Goal: Entertainment & Leisure: Browse casually

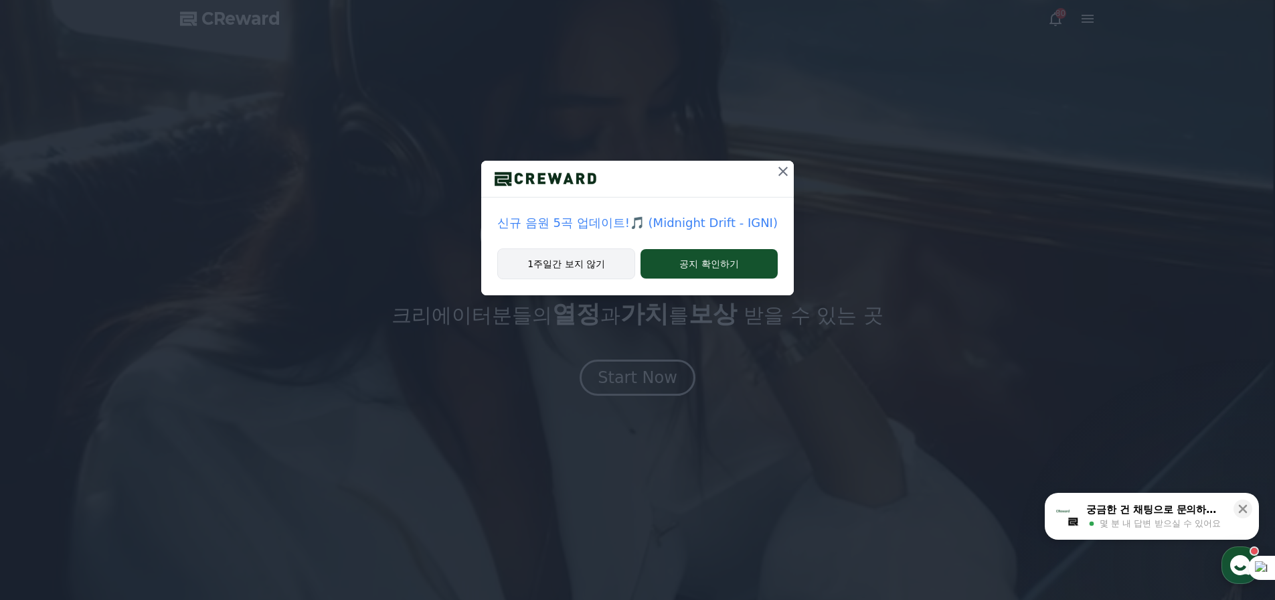
click at [497, 279] on button "1주일간 보지 않기" at bounding box center [566, 263] width 138 height 31
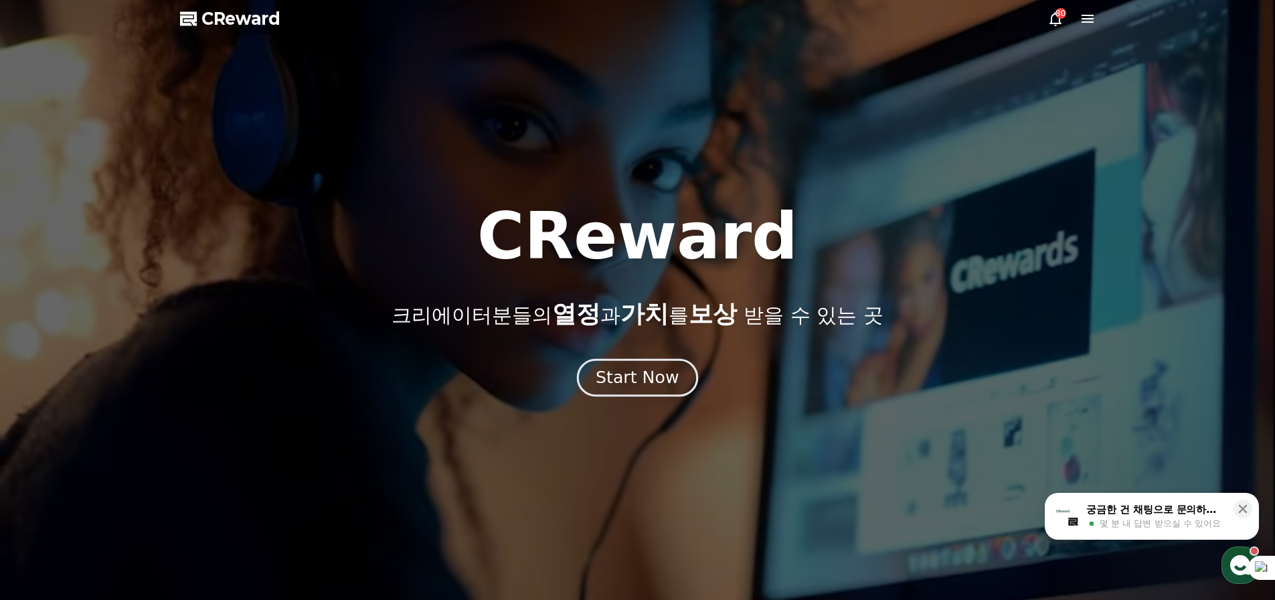
click at [628, 389] on div "Start Now" at bounding box center [637, 377] width 83 height 23
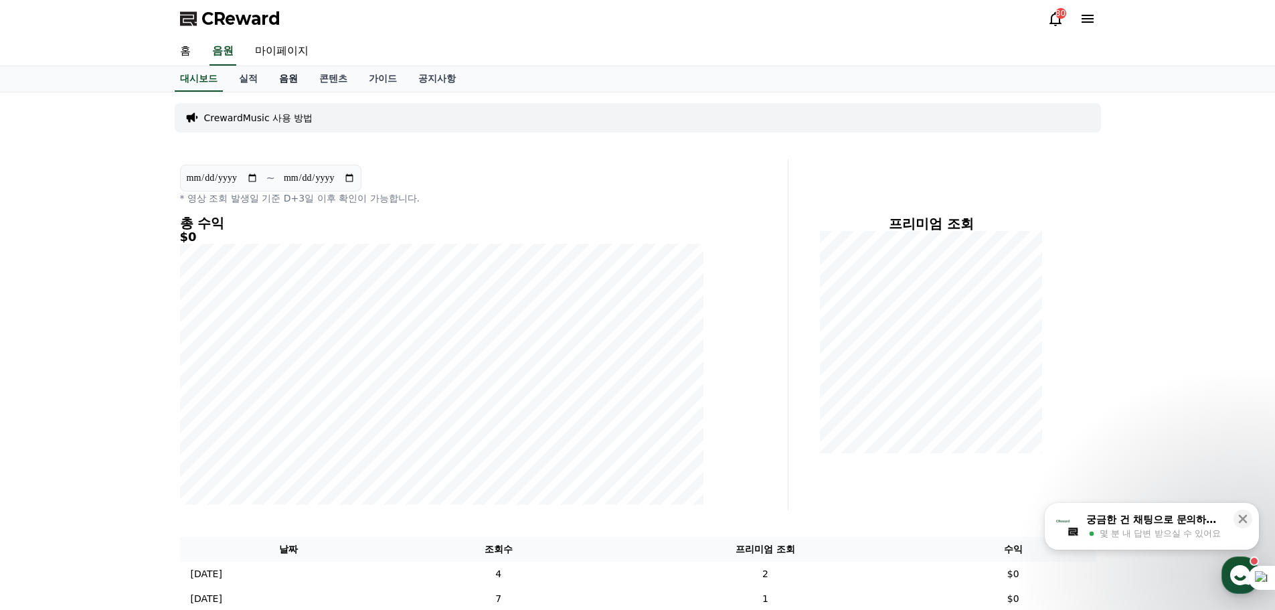
click at [309, 92] on link "음원" at bounding box center [288, 78] width 40 height 25
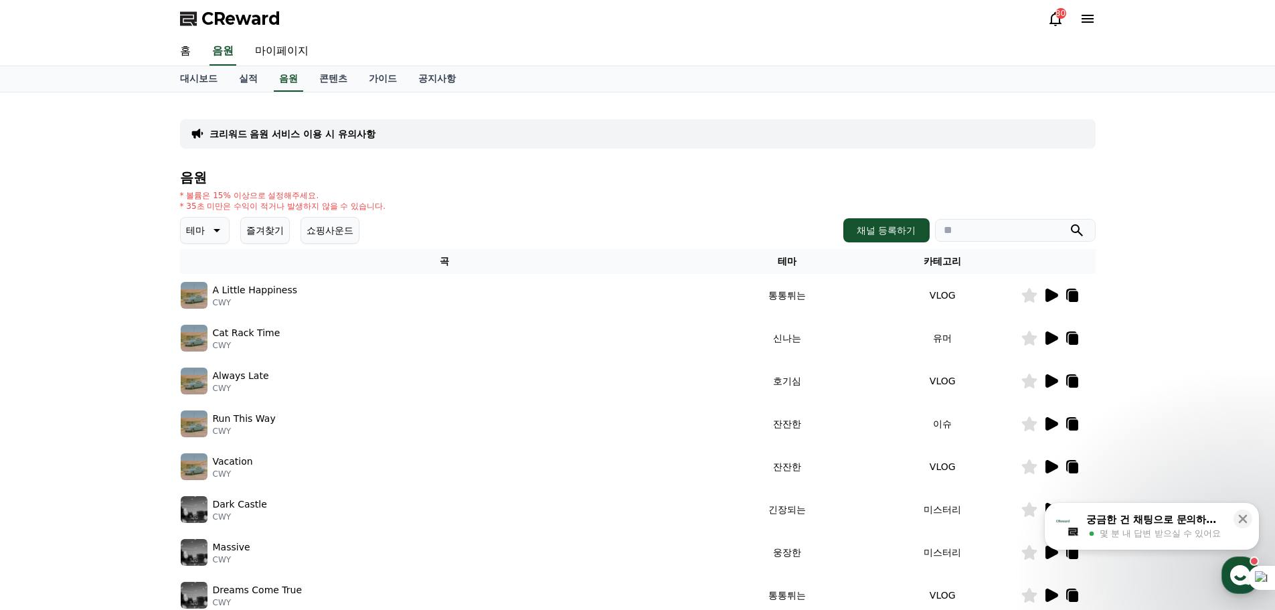
click at [224, 238] on icon at bounding box center [215, 230] width 16 height 16
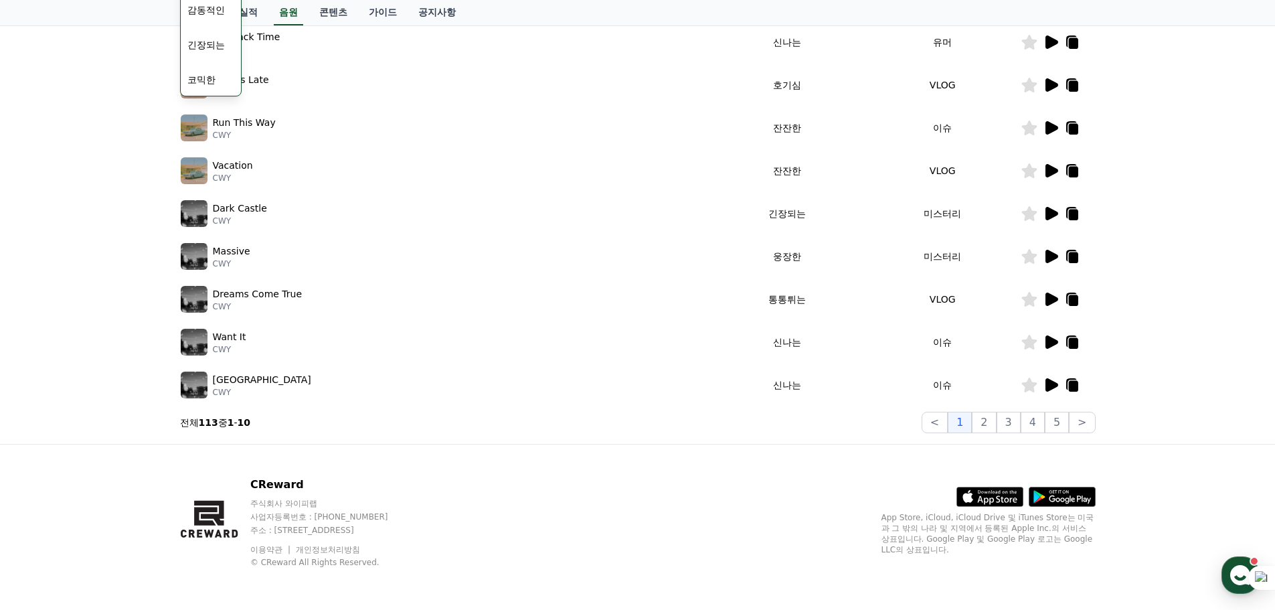
scroll to position [278, 0]
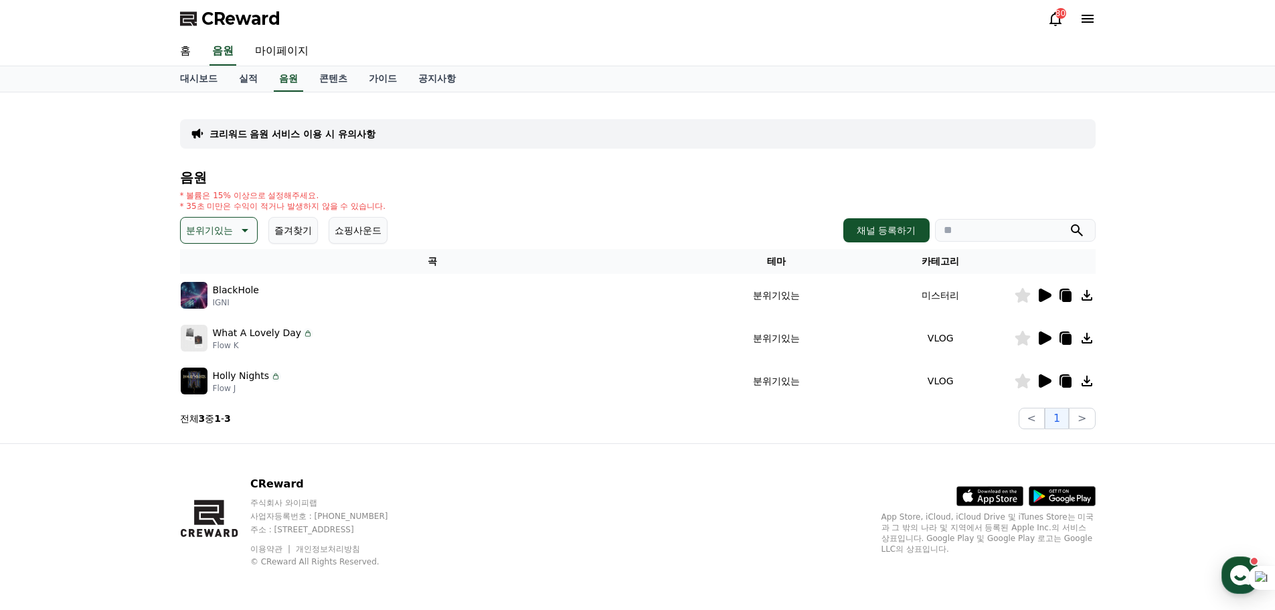
click at [1079, 303] on icon at bounding box center [1087, 295] width 16 height 16
click at [1039, 302] on icon at bounding box center [1045, 294] width 13 height 13
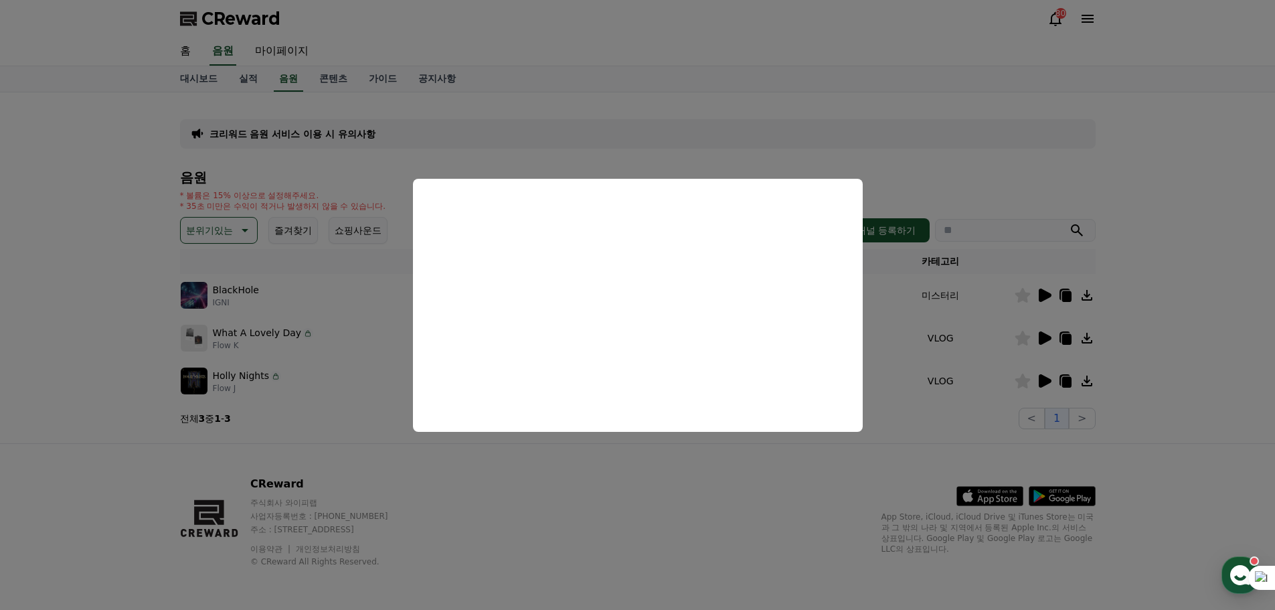
click at [1158, 355] on button "close modal" at bounding box center [637, 305] width 1275 height 610
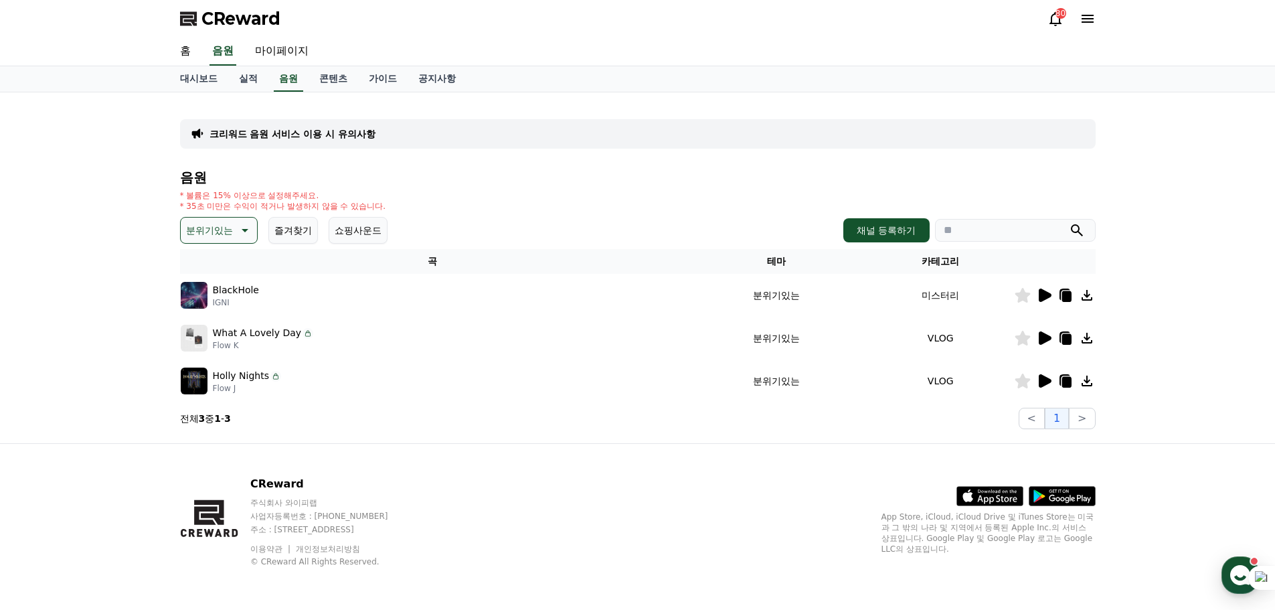
scroll to position [286, 0]
click at [1039, 388] on icon at bounding box center [1045, 380] width 13 height 13
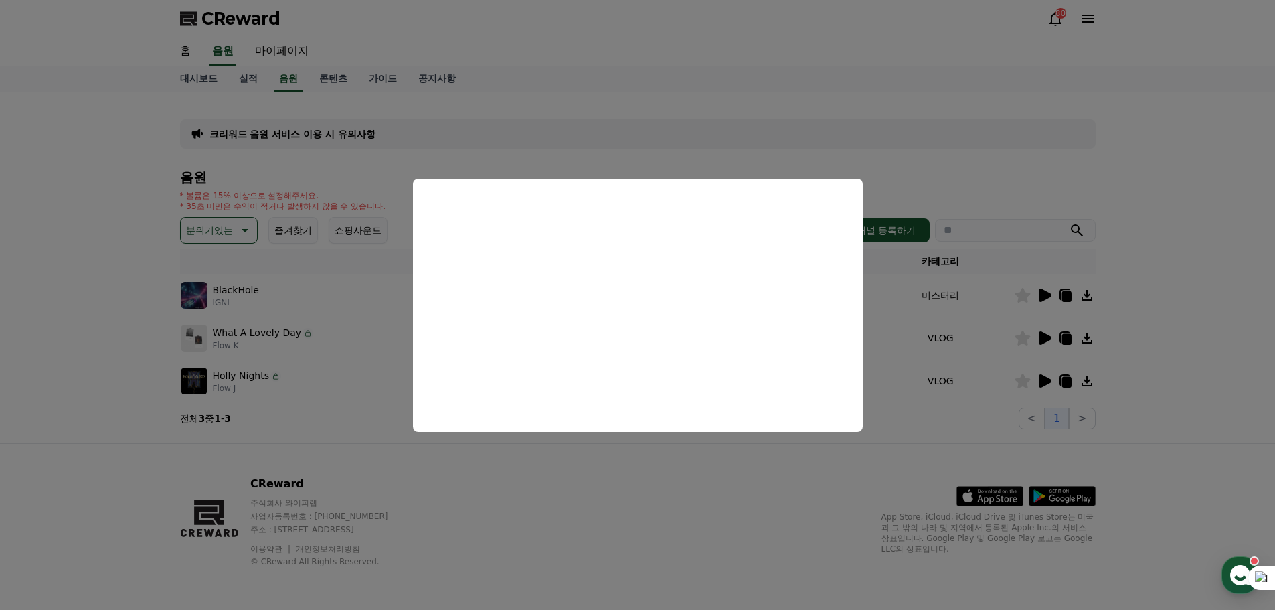
click at [1150, 422] on button "close modal" at bounding box center [637, 305] width 1275 height 610
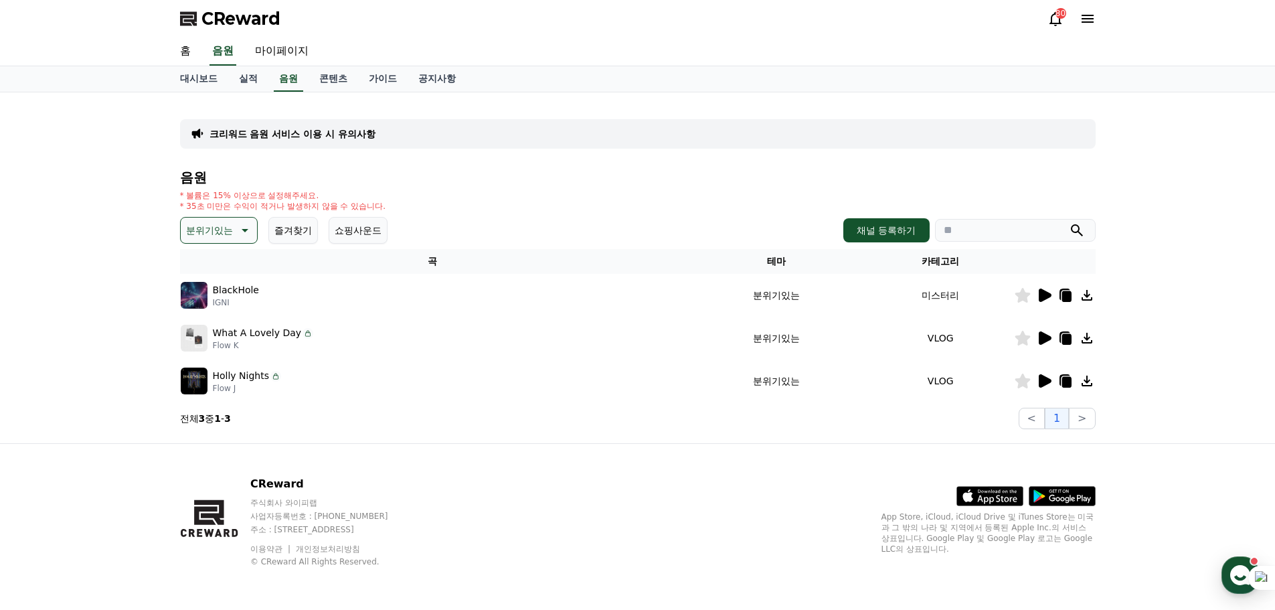
click at [1039, 345] on icon at bounding box center [1045, 337] width 13 height 13
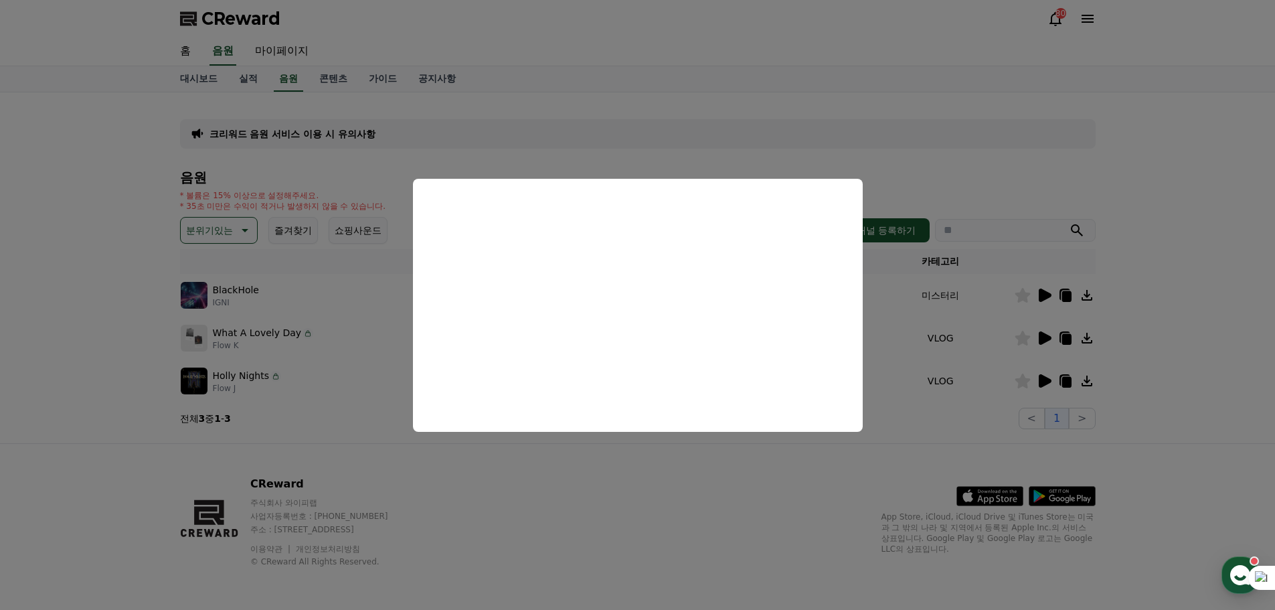
click at [1136, 411] on button "close modal" at bounding box center [637, 305] width 1275 height 610
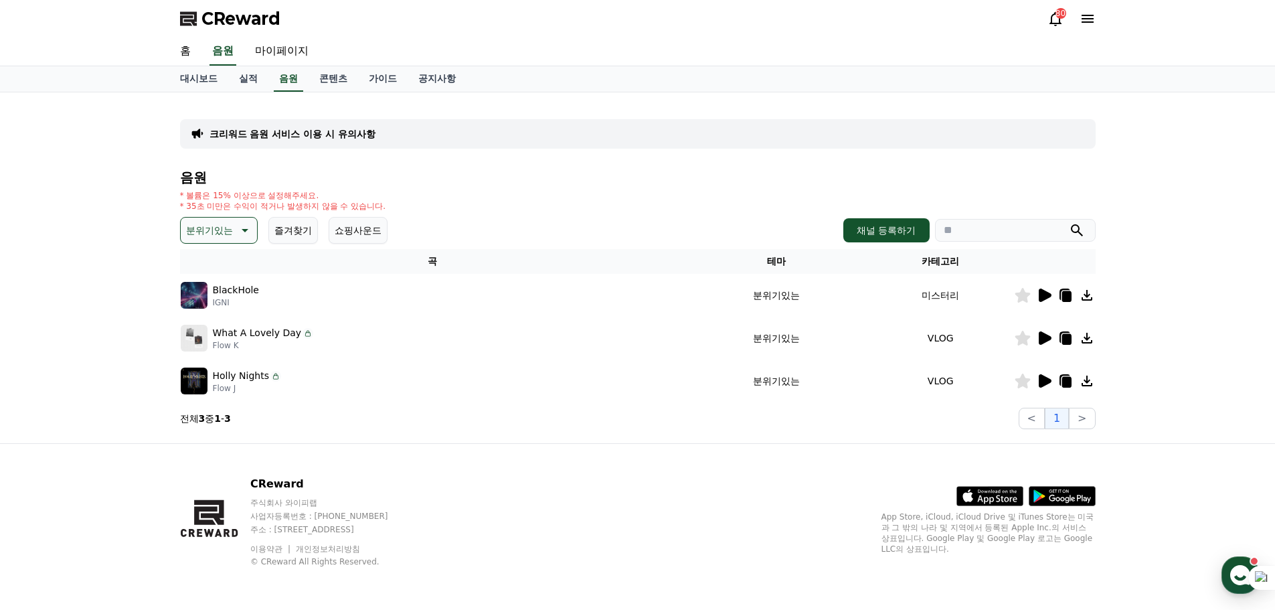
click at [318, 217] on button "즐겨찾기" at bounding box center [293, 230] width 50 height 27
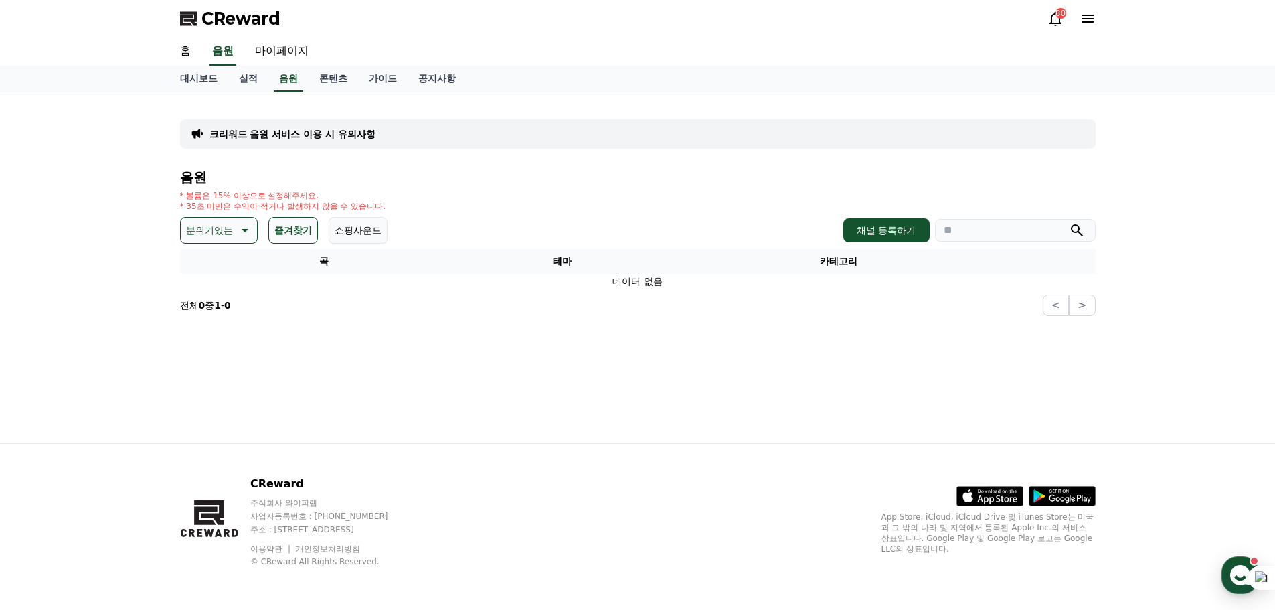
click at [388, 217] on button "쇼핑사운드" at bounding box center [358, 230] width 59 height 27
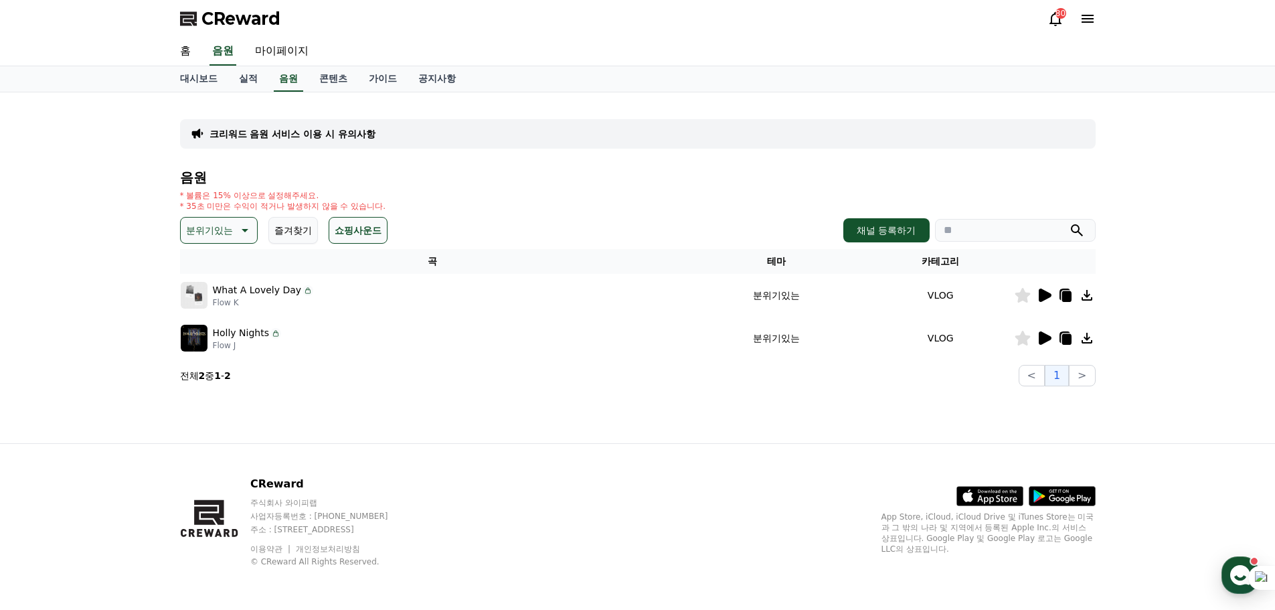
click at [1039, 288] on icon at bounding box center [1045, 294] width 13 height 13
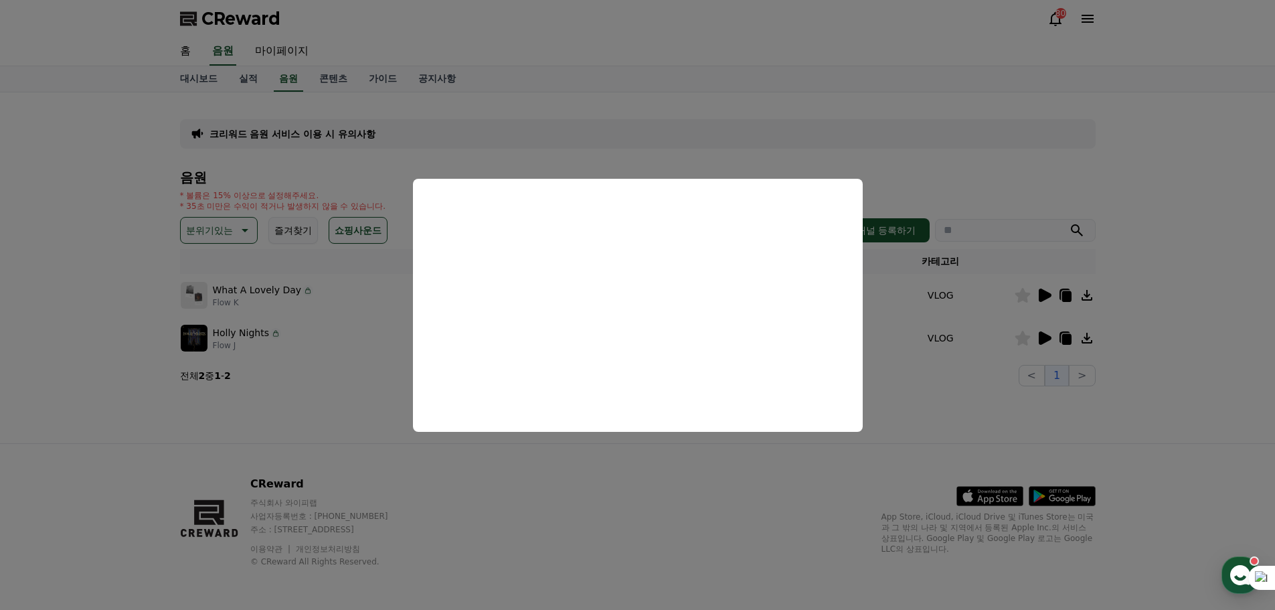
click at [1142, 318] on button "close modal" at bounding box center [637, 305] width 1275 height 610
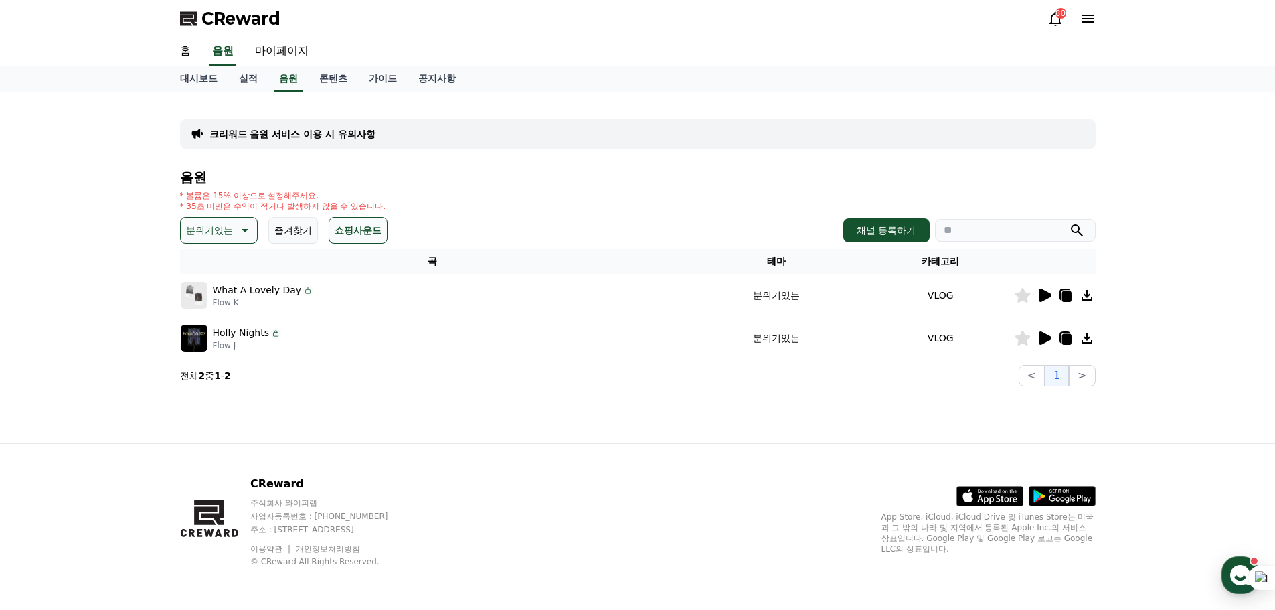
click at [1039, 344] on icon at bounding box center [1045, 337] width 13 height 13
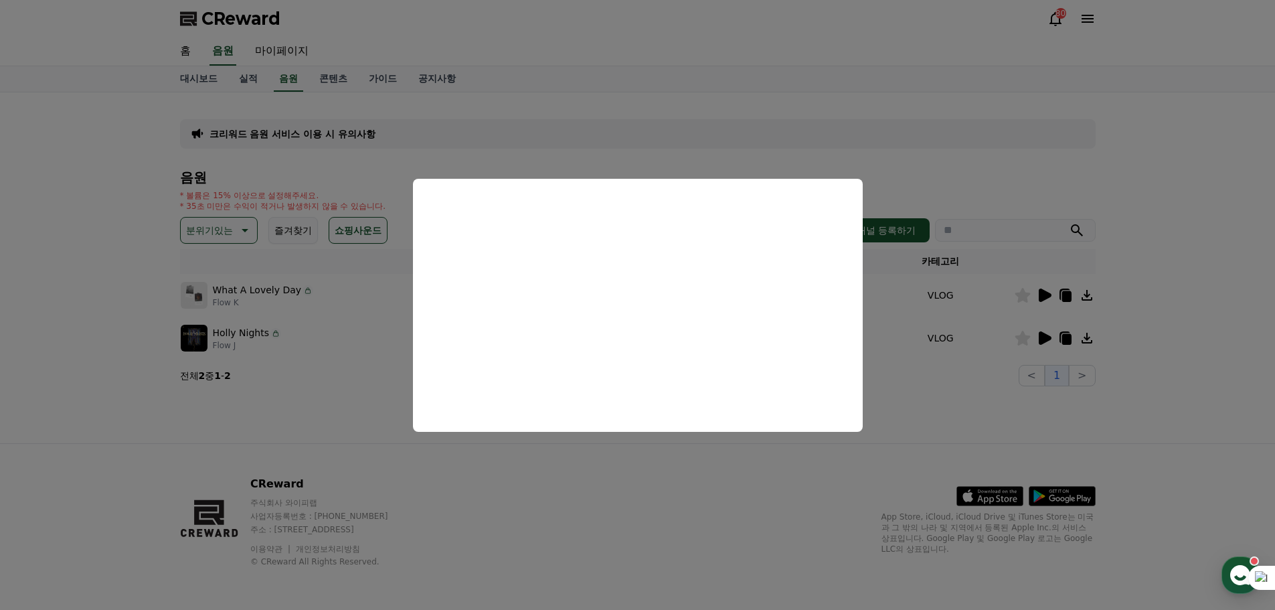
click at [1136, 361] on button "close modal" at bounding box center [637, 305] width 1275 height 610
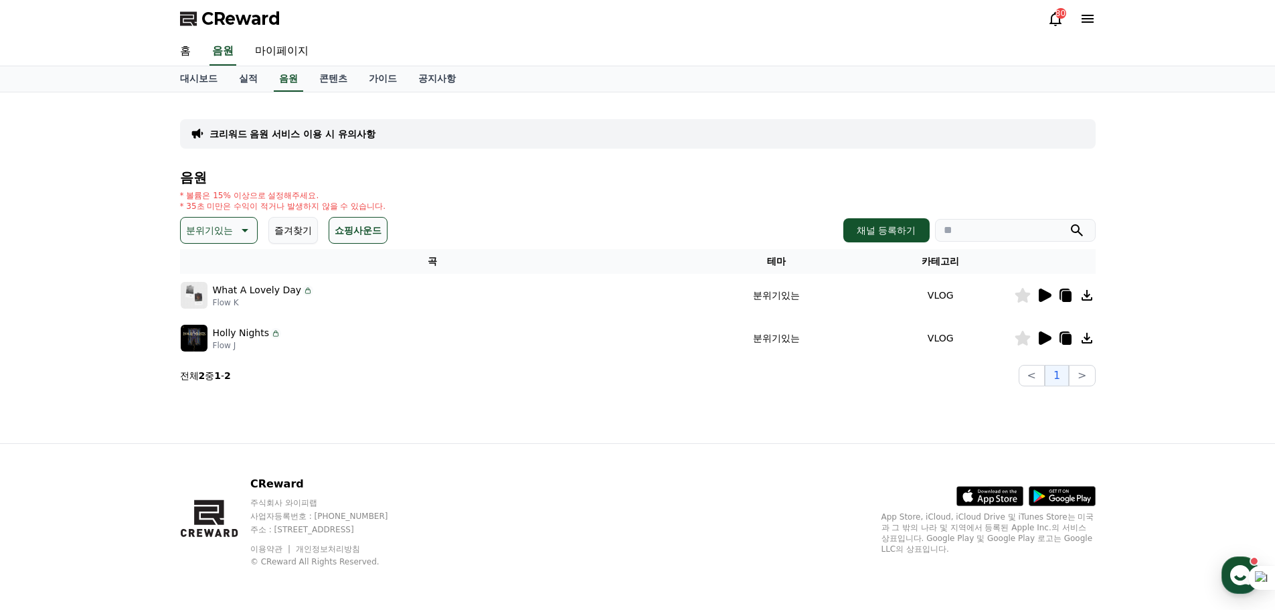
click at [252, 222] on icon at bounding box center [244, 230] width 16 height 16
click at [230, 291] on button "감동적인" at bounding box center [206, 305] width 48 height 29
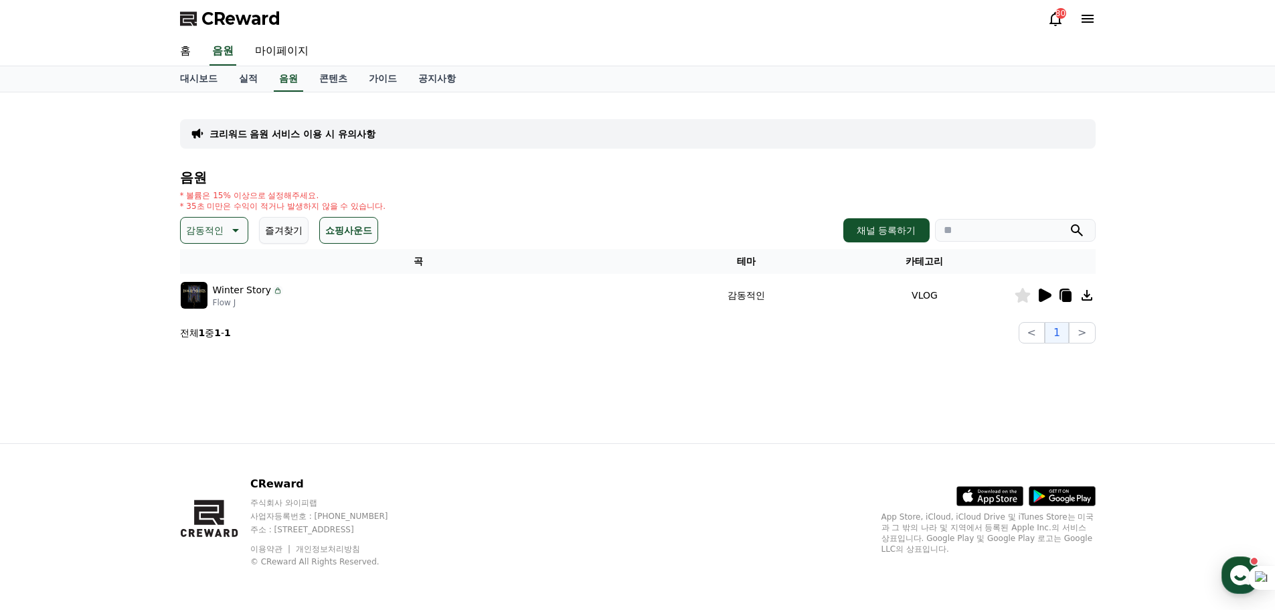
click at [1039, 302] on icon at bounding box center [1045, 294] width 13 height 13
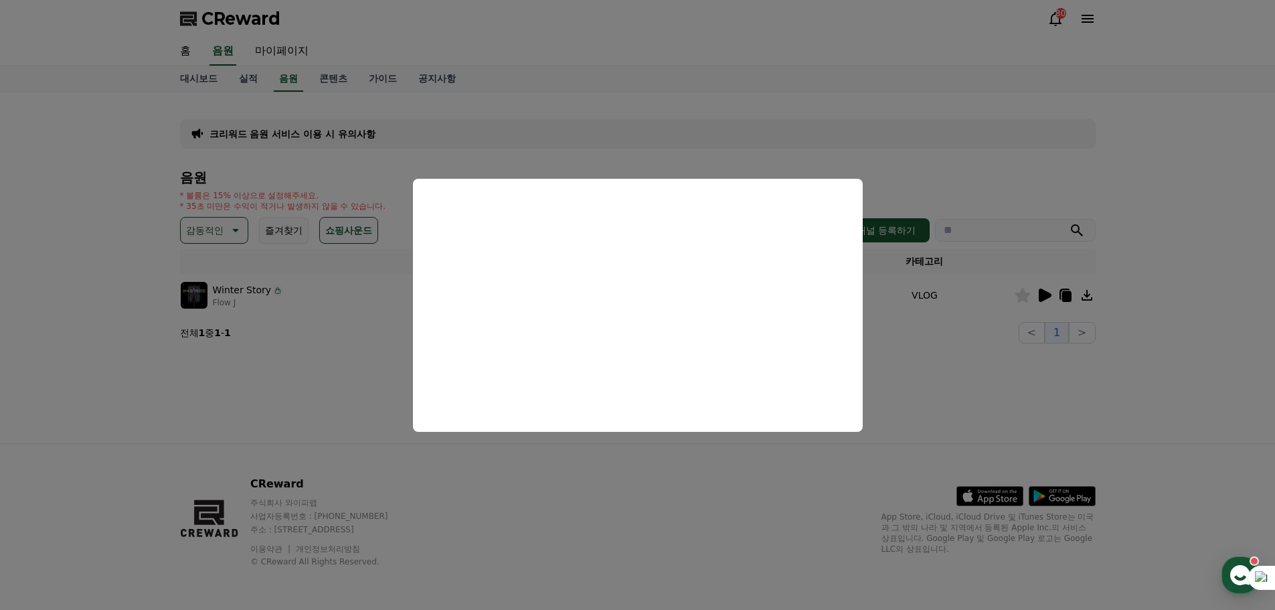
click at [1151, 357] on button "close modal" at bounding box center [637, 305] width 1275 height 610
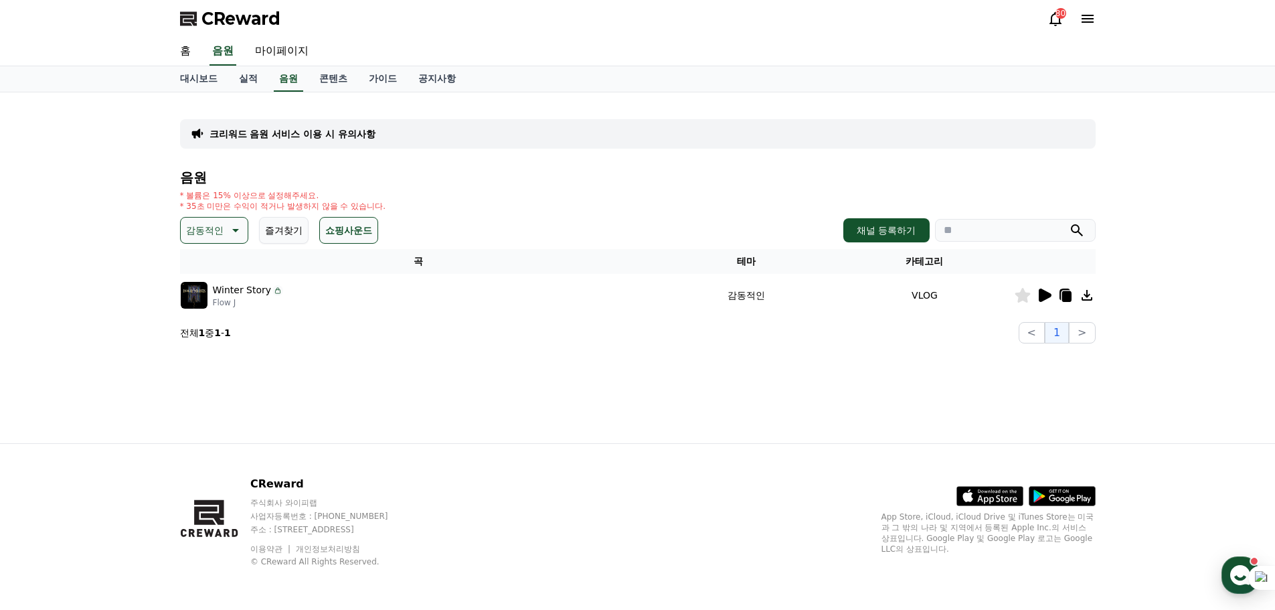
click at [1082, 301] on icon at bounding box center [1087, 295] width 11 height 11
click at [248, 244] on button "감동적인" at bounding box center [214, 230] width 68 height 27
click at [221, 256] on button "귀여운" at bounding box center [201, 270] width 39 height 29
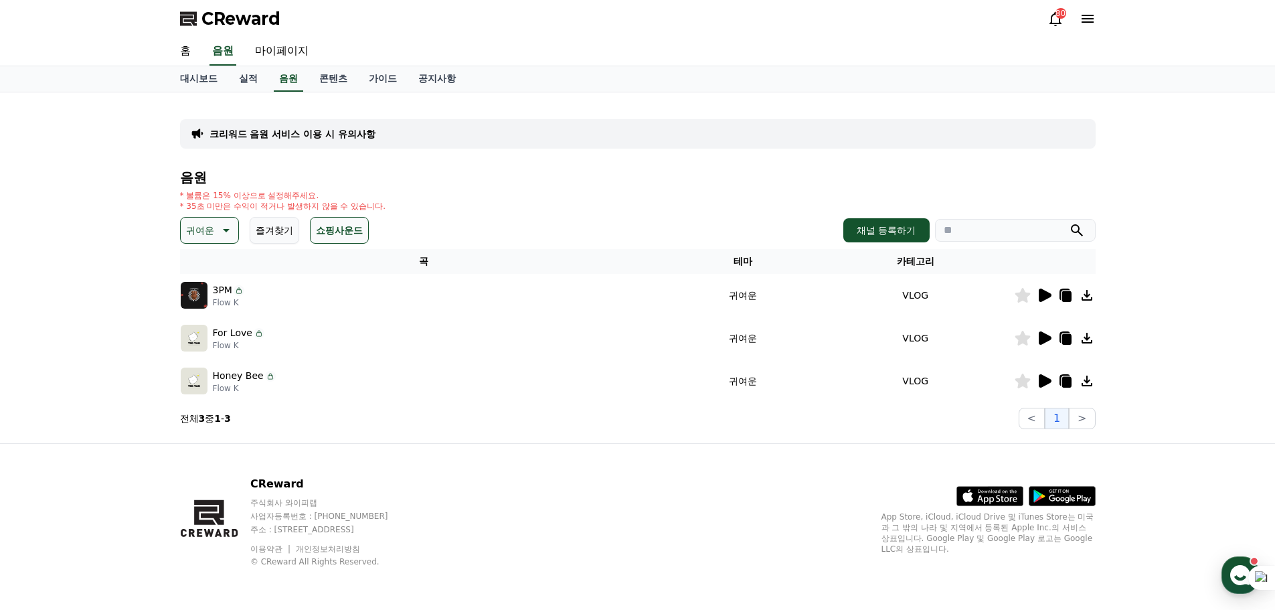
click at [1039, 302] on icon at bounding box center [1045, 294] width 13 height 13
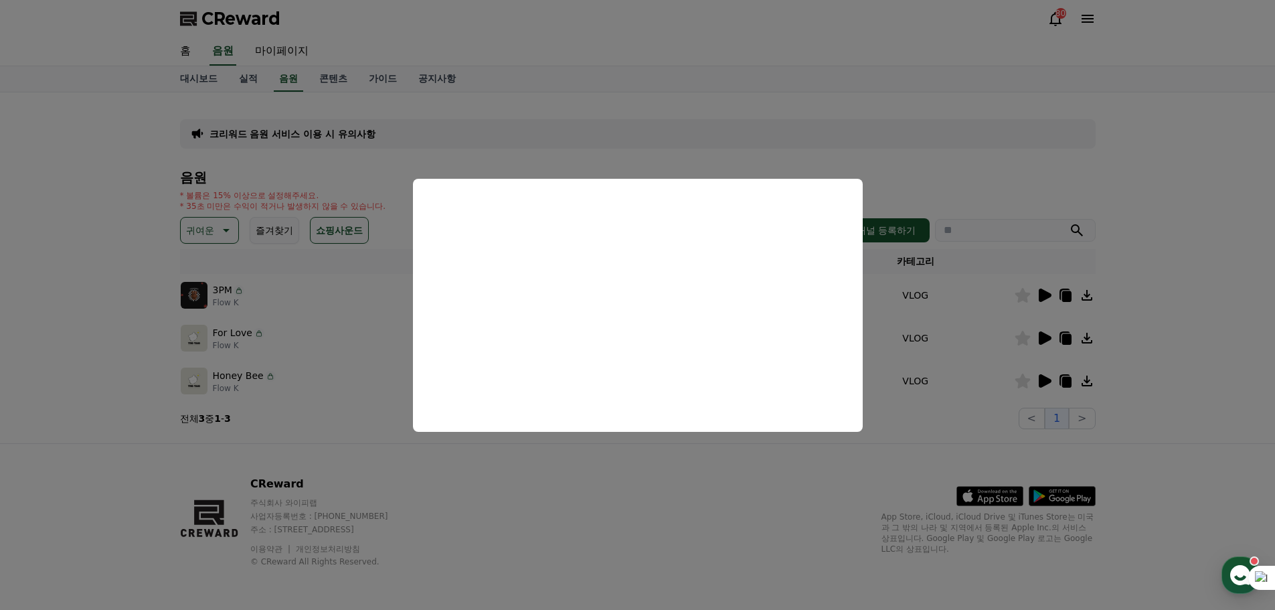
click at [1112, 400] on button "close modal" at bounding box center [637, 305] width 1275 height 610
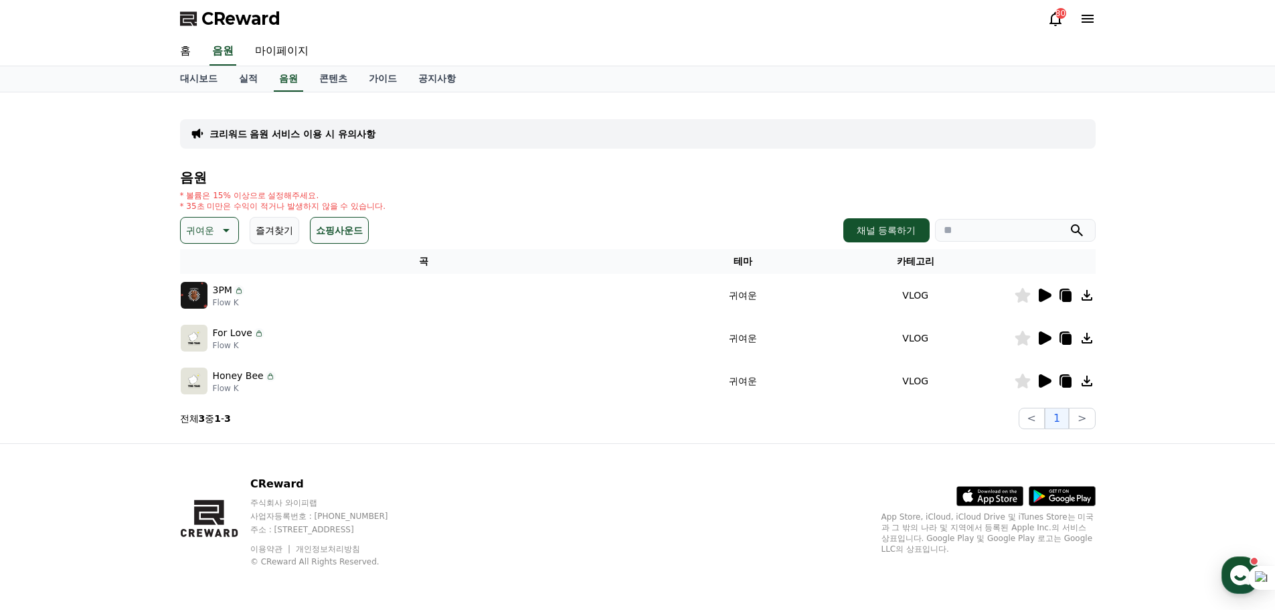
click at [1082, 301] on icon at bounding box center [1087, 295] width 11 height 11
click at [233, 238] on icon at bounding box center [225, 230] width 16 height 16
click at [230, 315] on button "환상적인" at bounding box center [206, 300] width 48 height 29
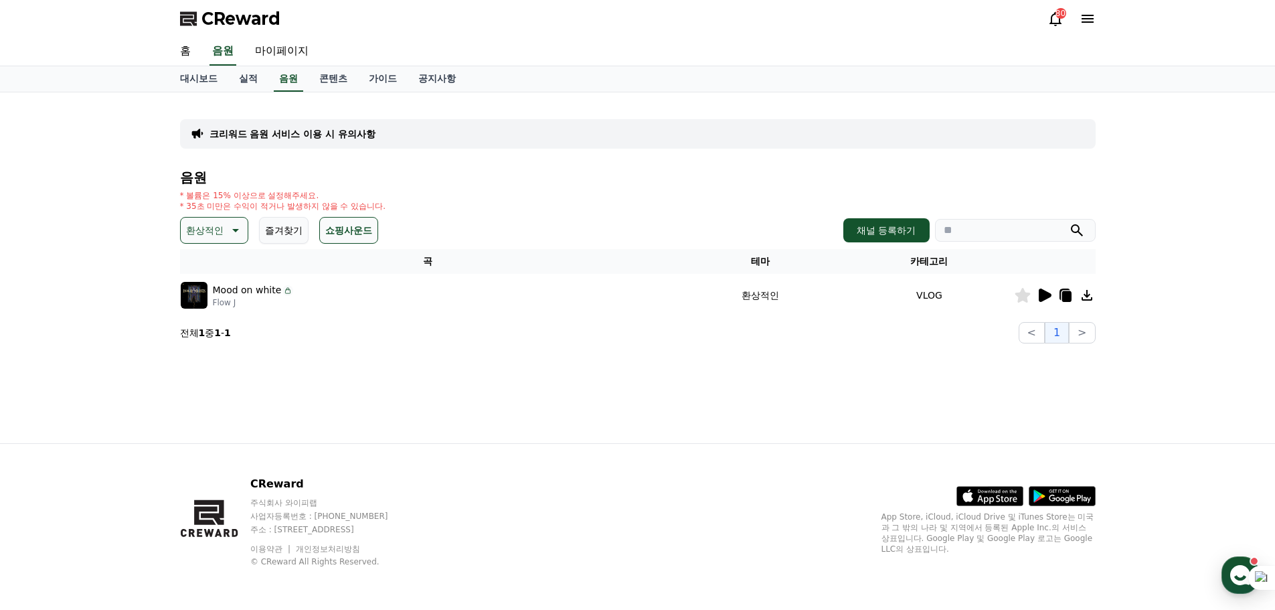
click at [1039, 302] on icon at bounding box center [1045, 294] width 13 height 13
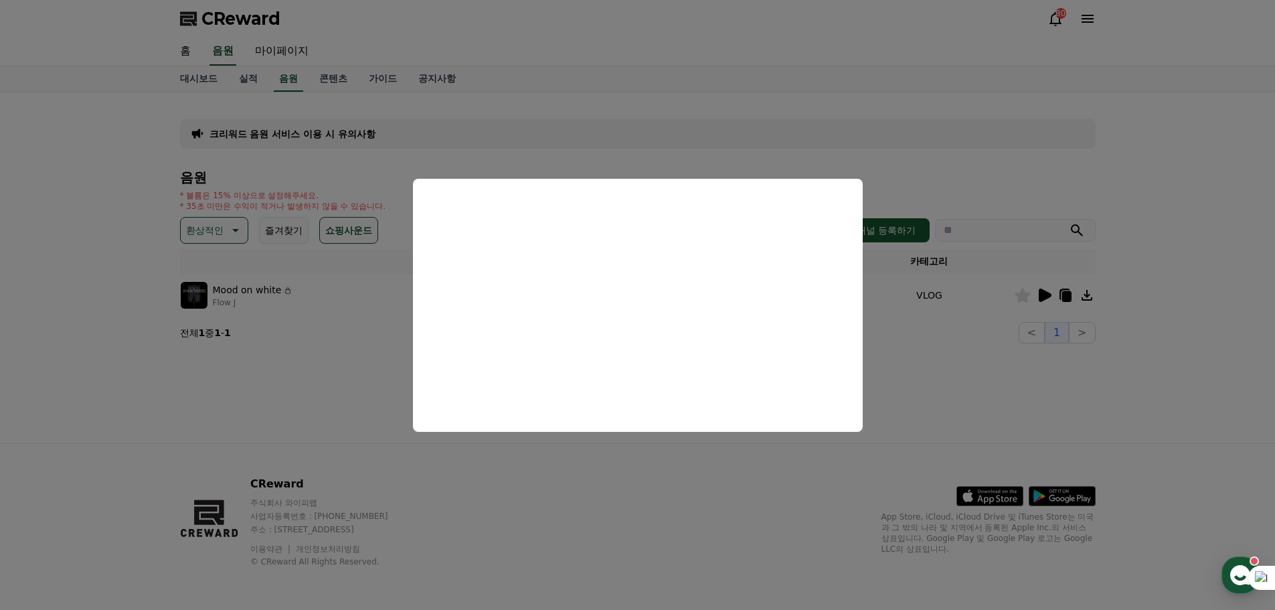
click at [1149, 331] on button "close modal" at bounding box center [637, 305] width 1275 height 610
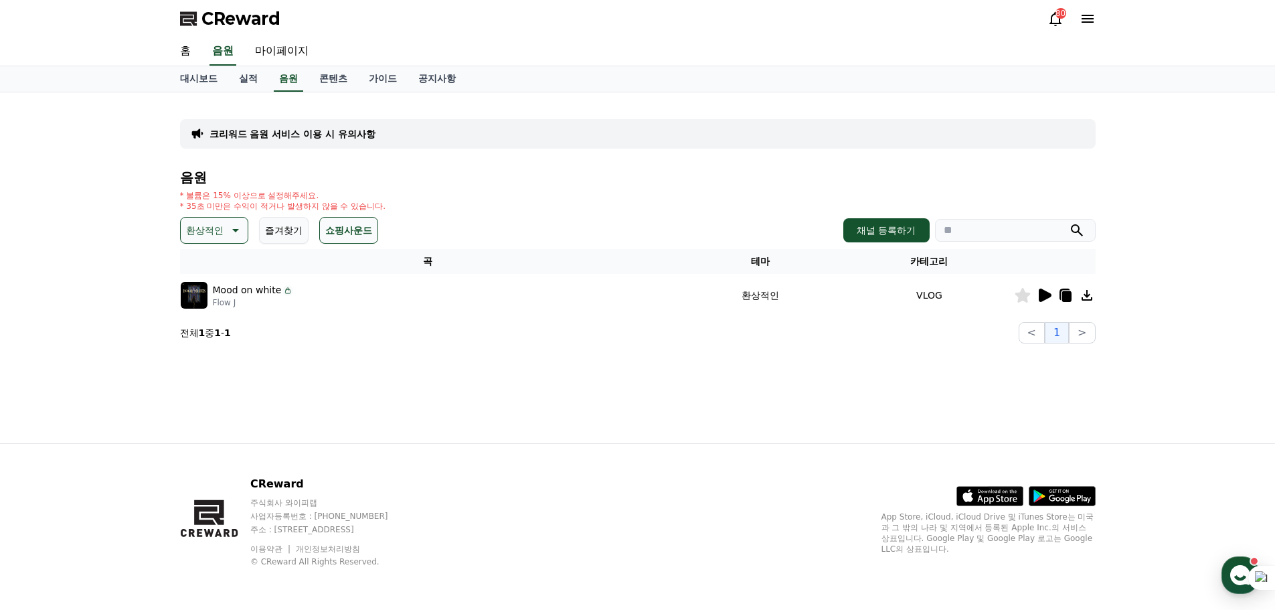
click at [242, 238] on icon at bounding box center [234, 230] width 16 height 16
click at [221, 350] on button "호기심" at bounding box center [201, 335] width 39 height 29
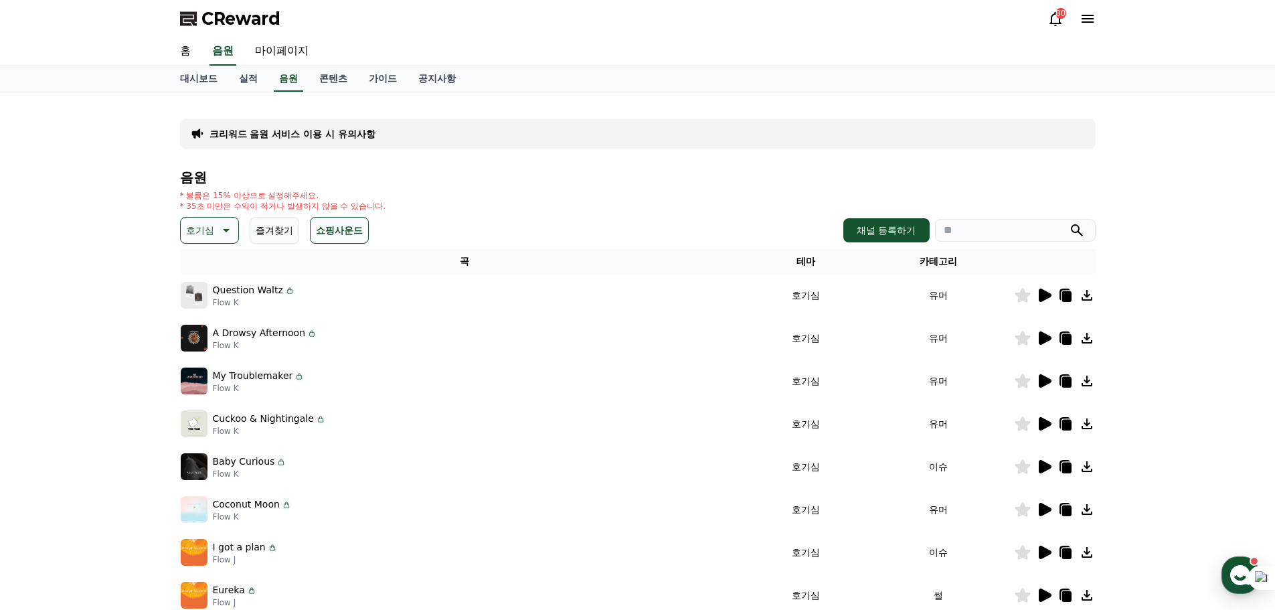
click at [1039, 302] on icon at bounding box center [1045, 294] width 13 height 13
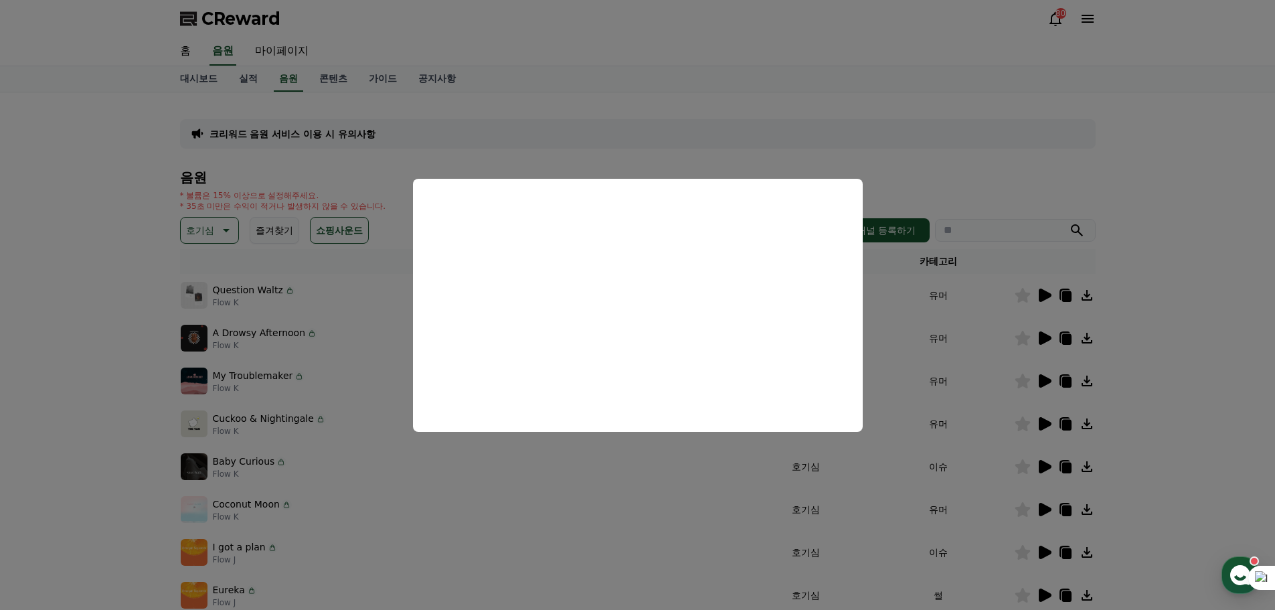
click at [1144, 426] on button "close modal" at bounding box center [637, 305] width 1275 height 610
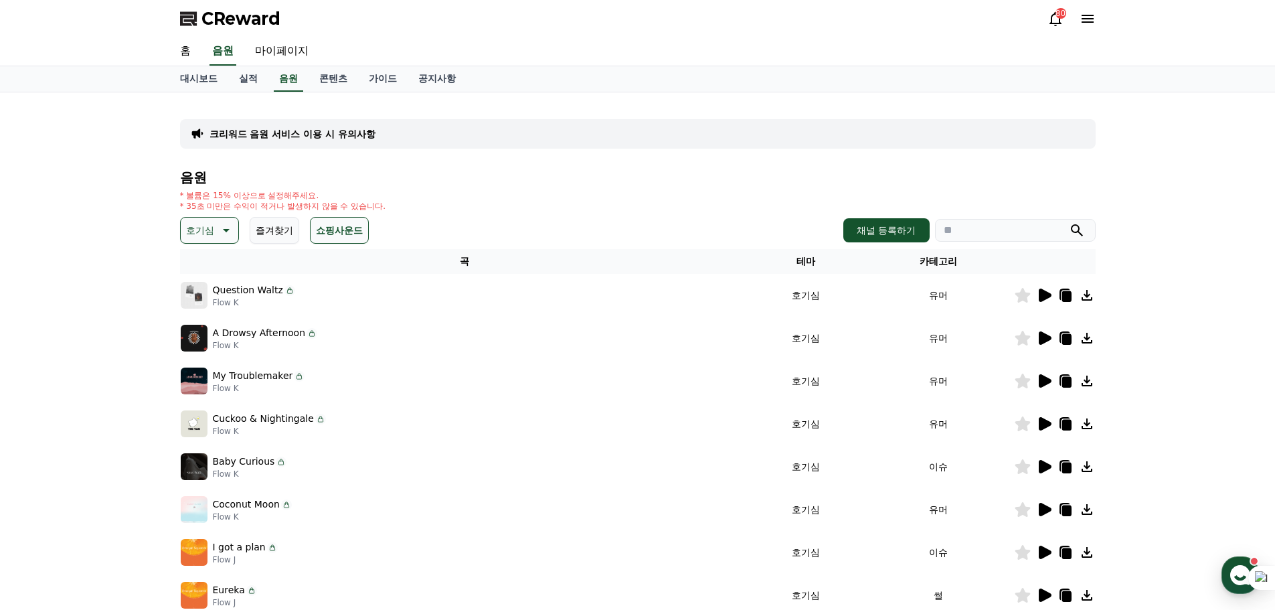
click at [233, 238] on icon at bounding box center [225, 230] width 16 height 16
click at [221, 77] on button "즐거움" at bounding box center [201, 62] width 39 height 29
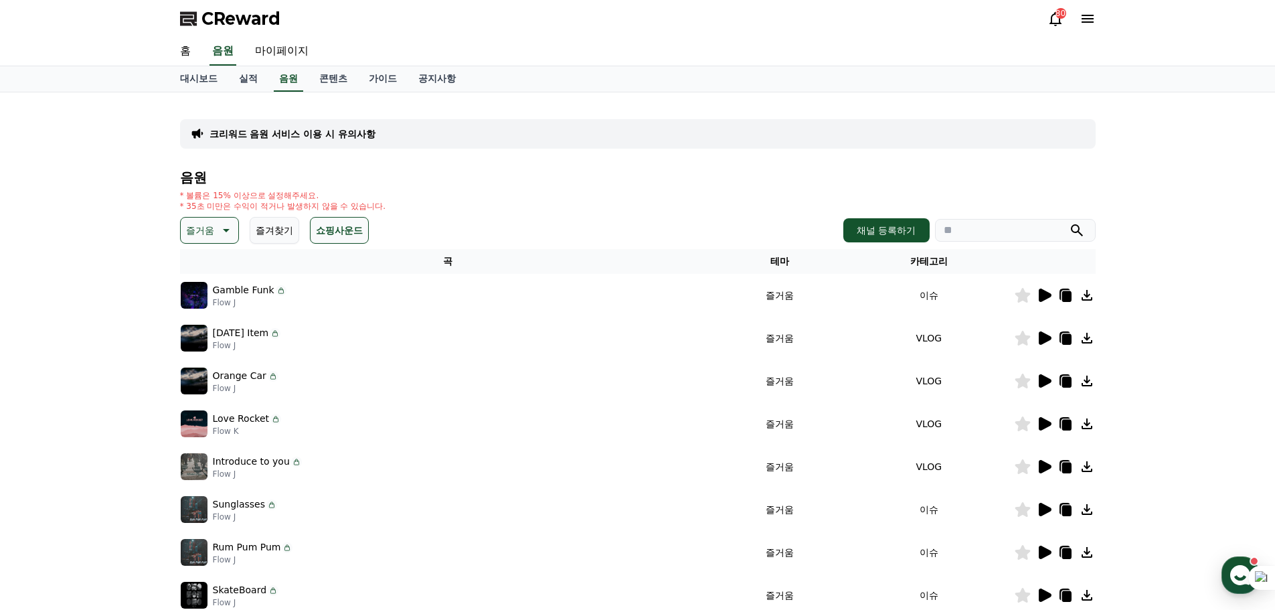
click at [1039, 302] on icon at bounding box center [1045, 294] width 13 height 13
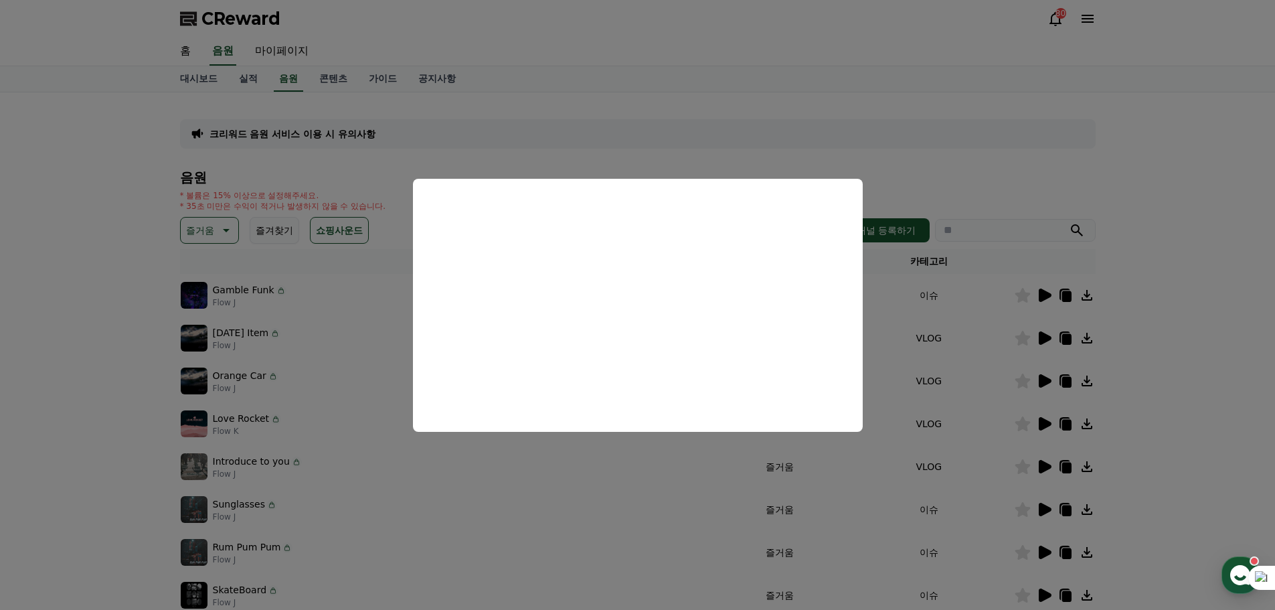
click at [1146, 420] on button "close modal" at bounding box center [637, 305] width 1275 height 610
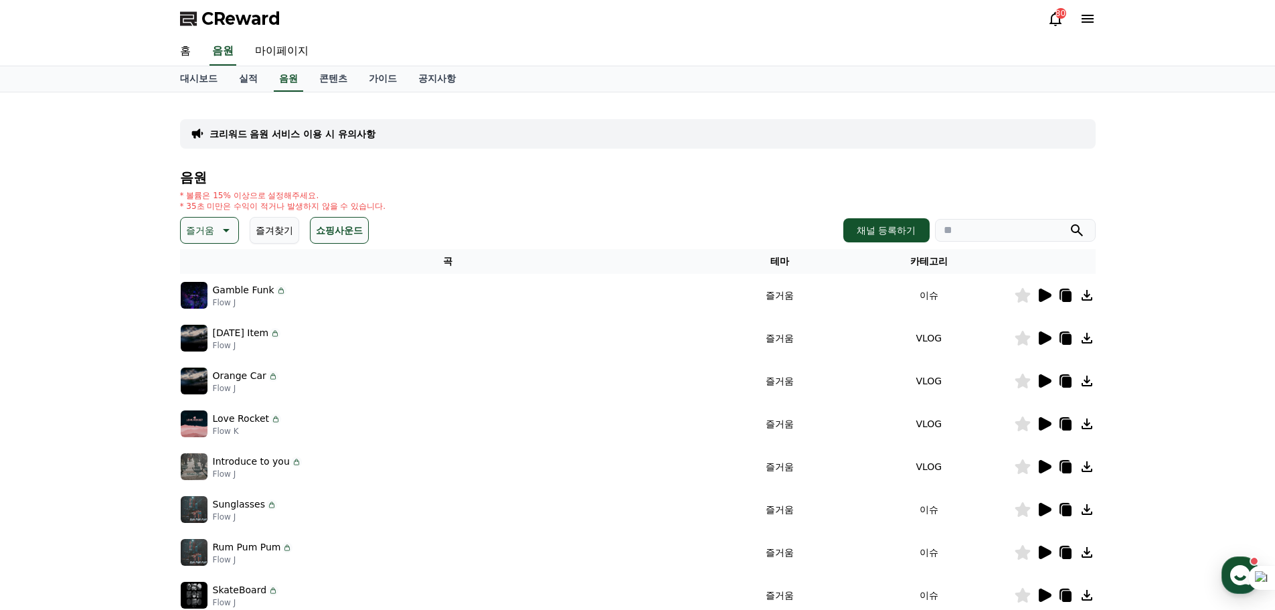
click at [1079, 303] on icon at bounding box center [1087, 295] width 16 height 16
click at [1082, 301] on icon at bounding box center [1087, 295] width 11 height 11
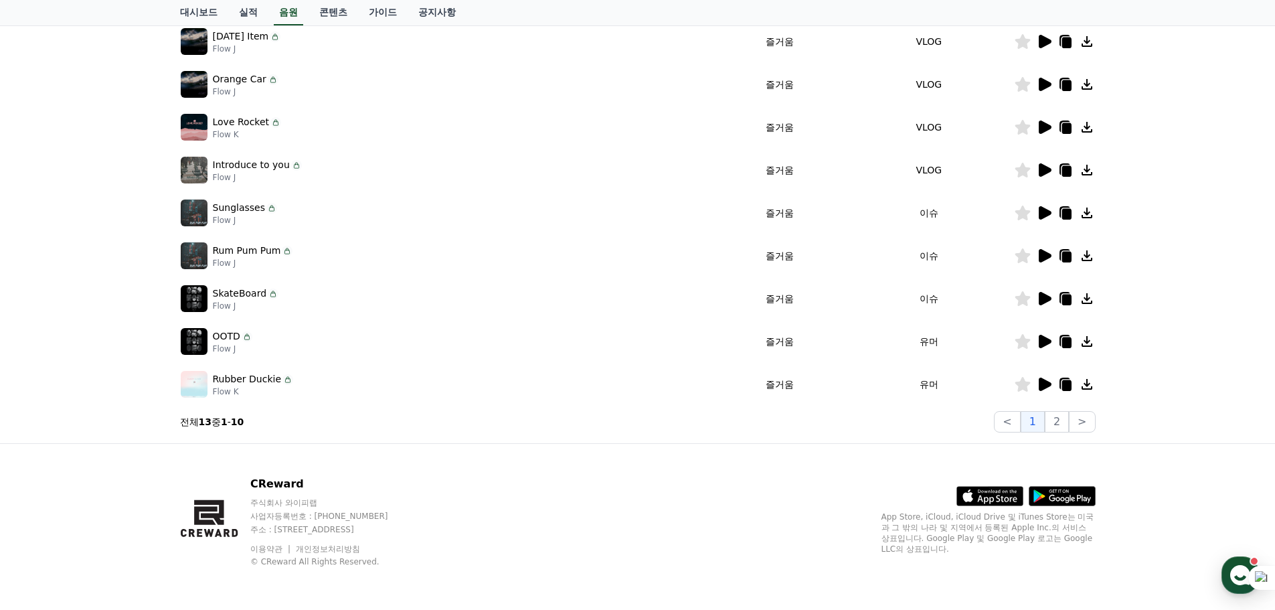
click at [1039, 177] on icon at bounding box center [1045, 169] width 13 height 13
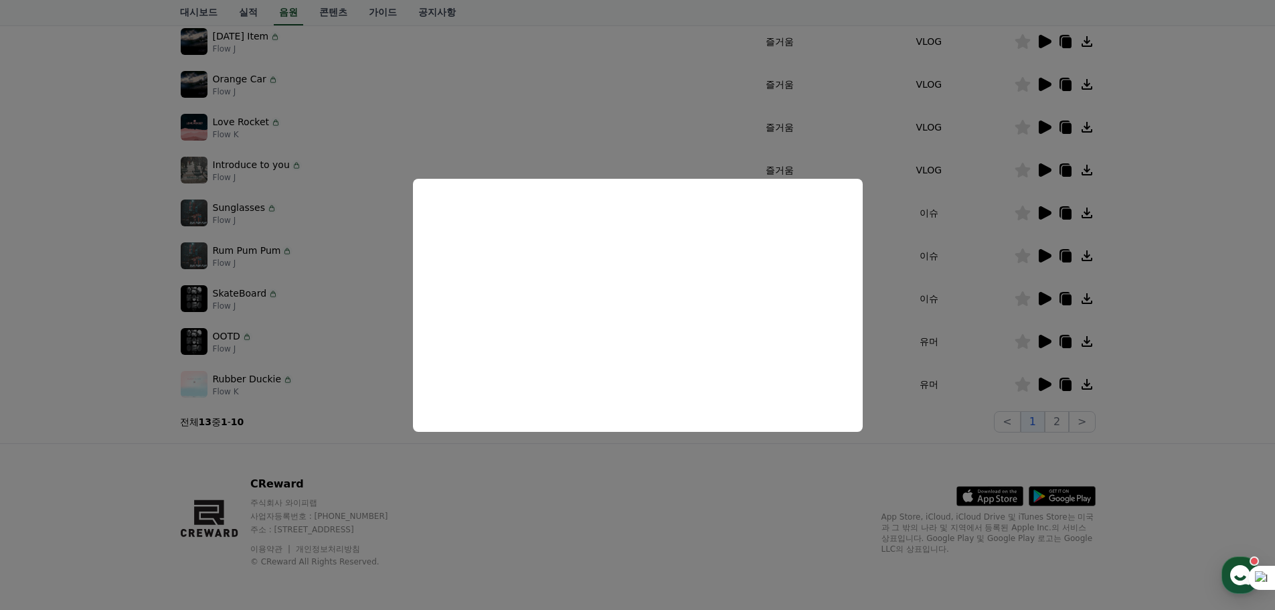
click at [1107, 323] on button "close modal" at bounding box center [637, 305] width 1275 height 610
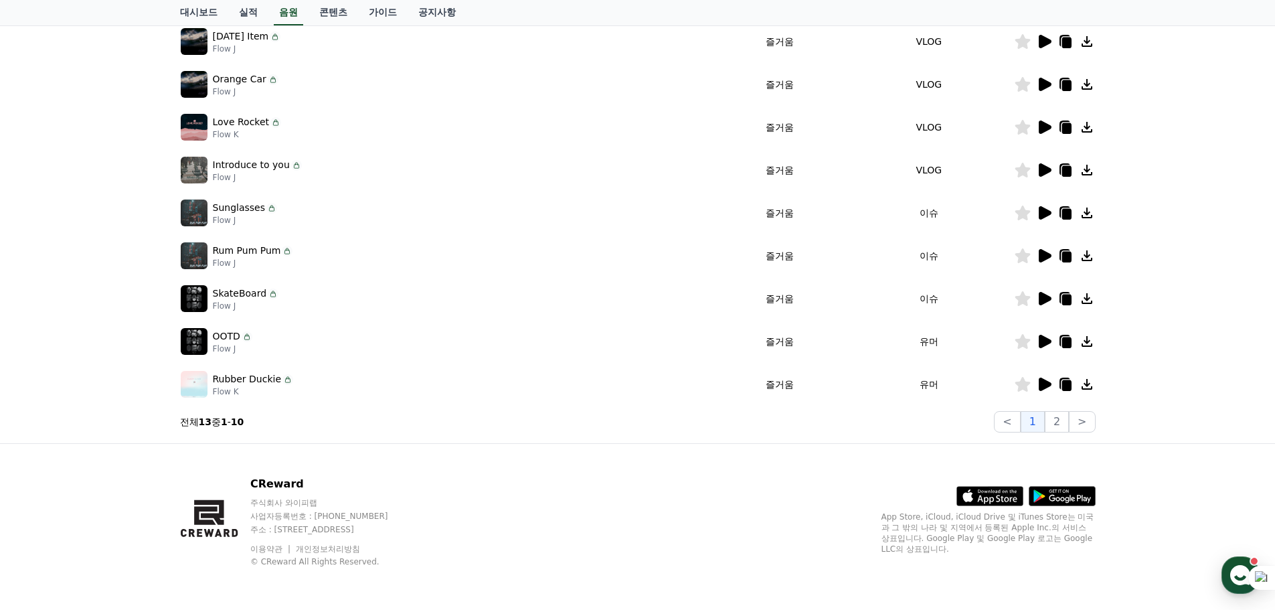
click at [1039, 305] on icon at bounding box center [1045, 298] width 13 height 13
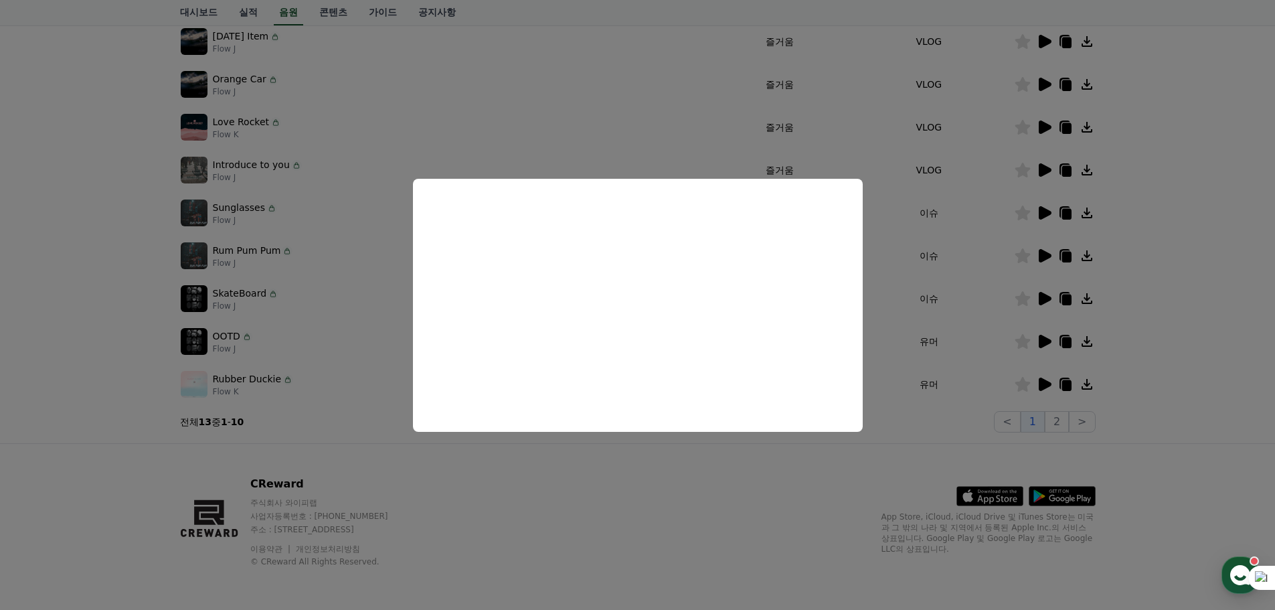
click at [1154, 388] on button "close modal" at bounding box center [637, 305] width 1275 height 610
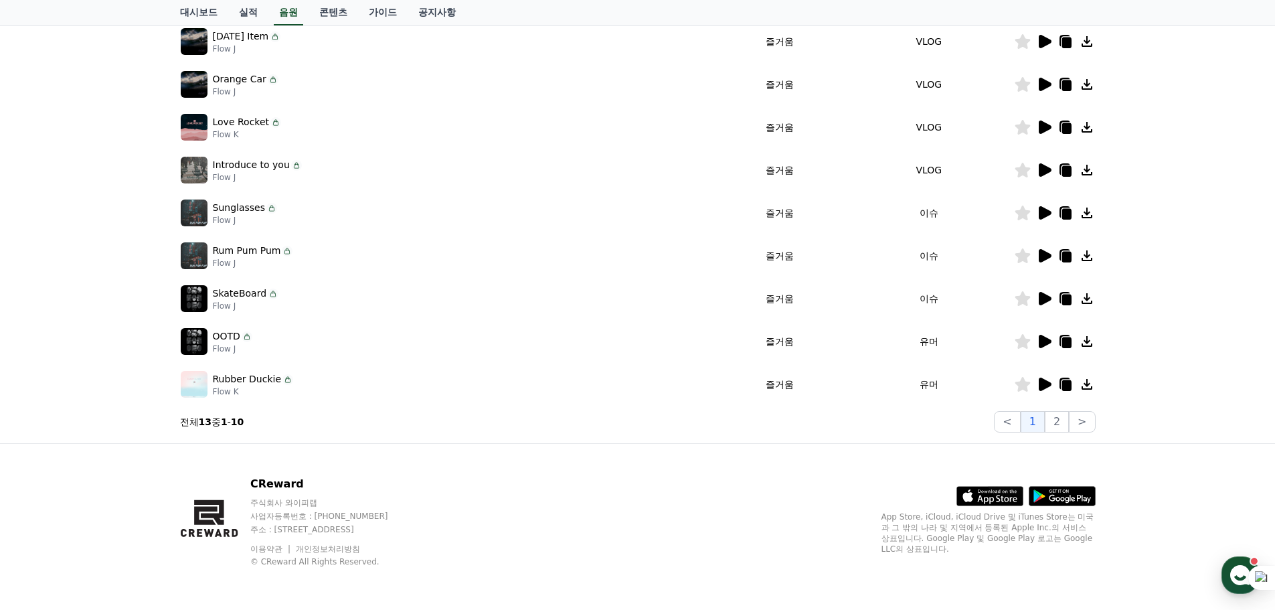
click at [1039, 220] on icon at bounding box center [1045, 212] width 13 height 13
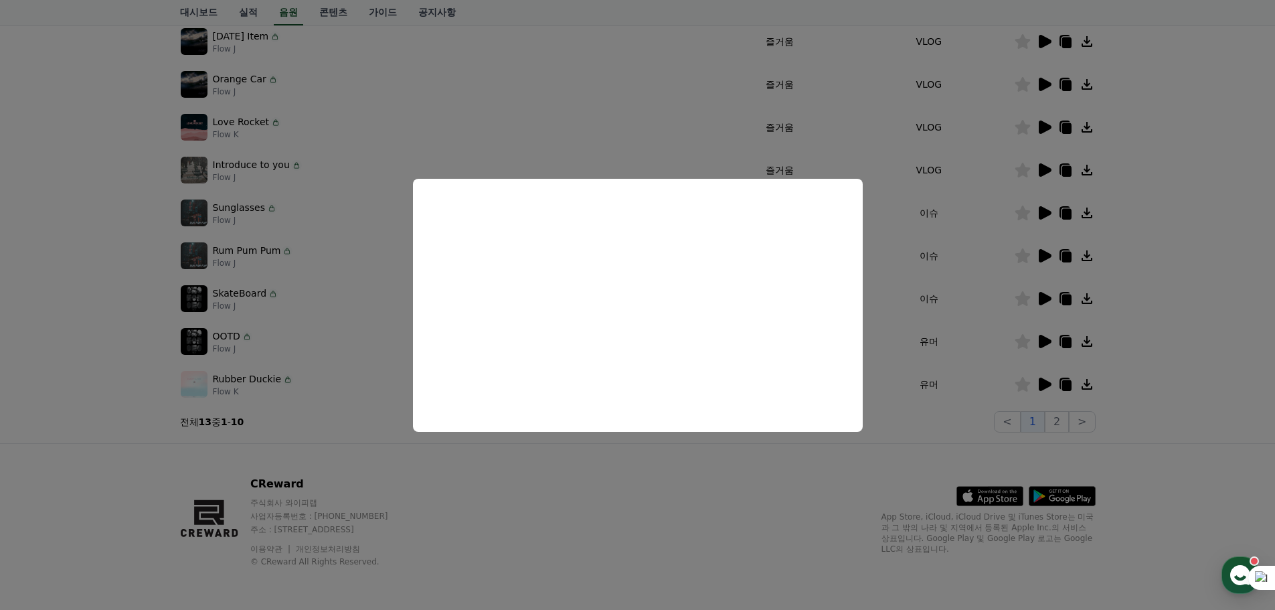
click at [1119, 360] on button "close modal" at bounding box center [637, 305] width 1275 height 610
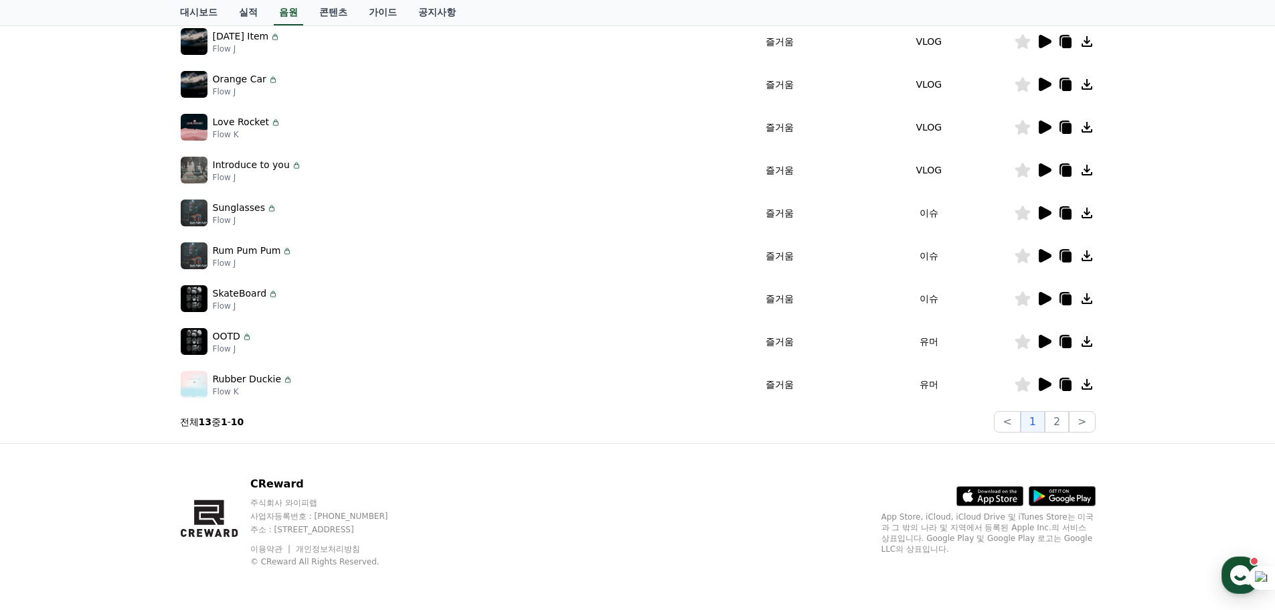
scroll to position [1106, 0]
click at [1036, 376] on icon at bounding box center [1044, 384] width 16 height 16
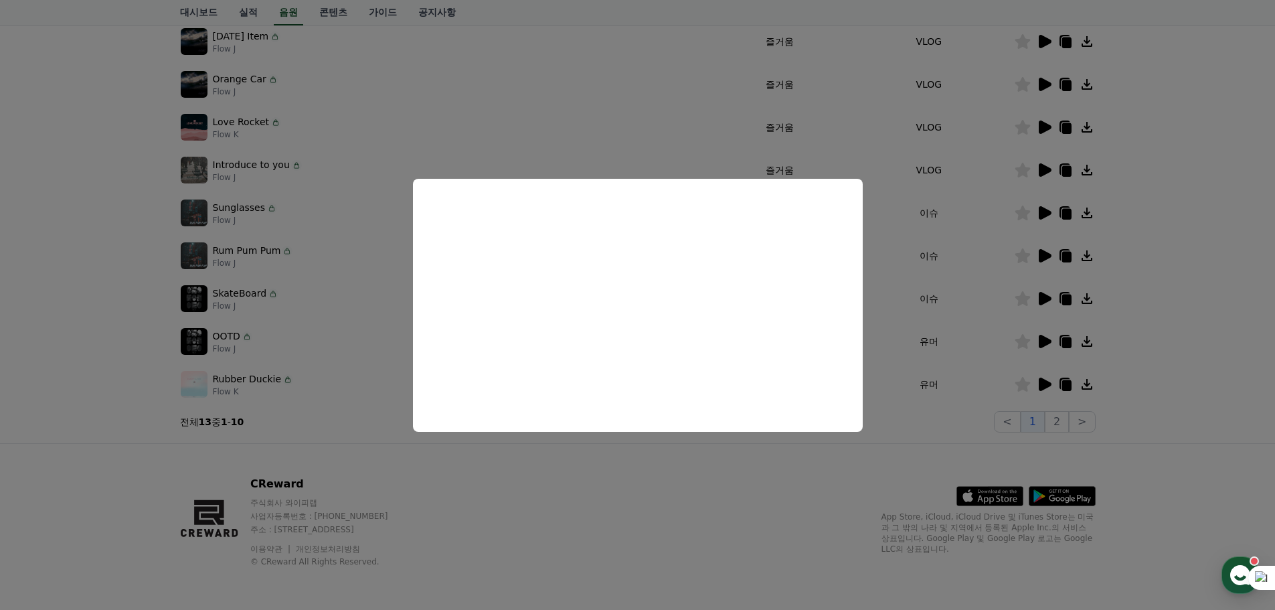
click at [1110, 291] on button "close modal" at bounding box center [637, 305] width 1275 height 610
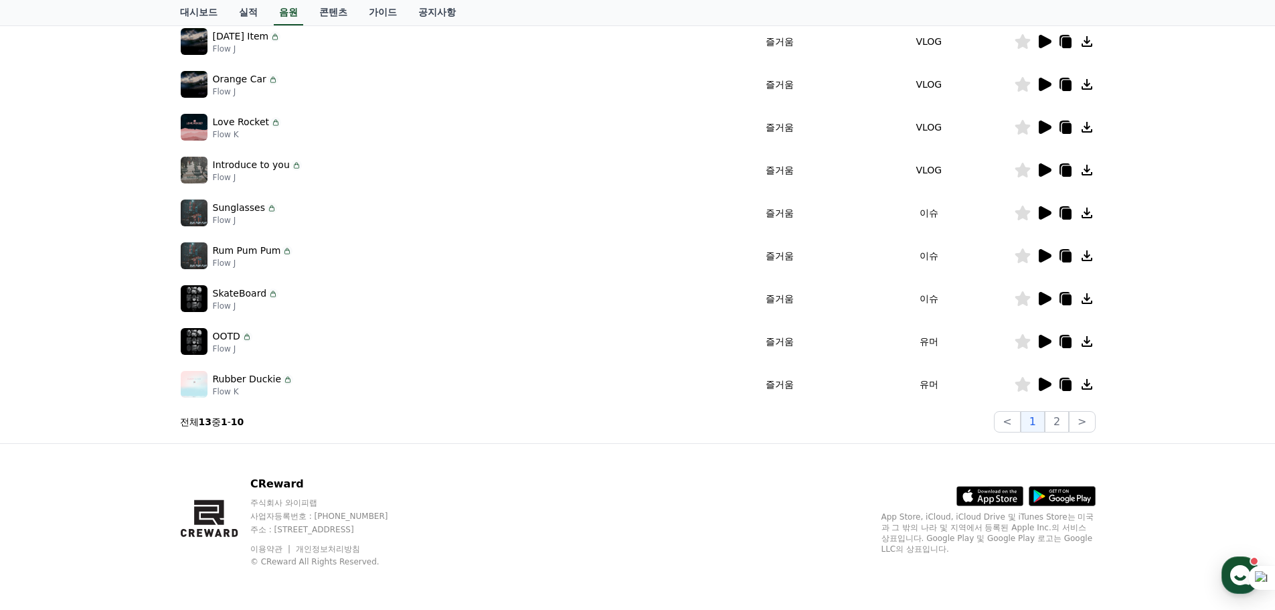
click at [1039, 335] on icon at bounding box center [1045, 341] width 13 height 13
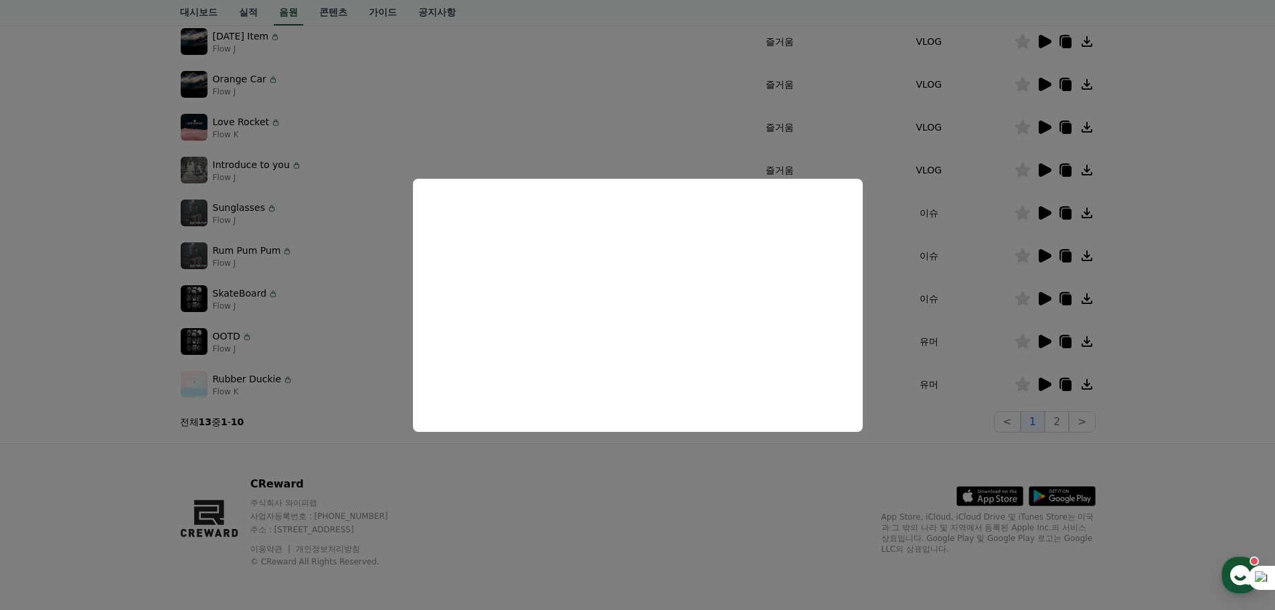
click at [1114, 307] on button "close modal" at bounding box center [637, 305] width 1275 height 610
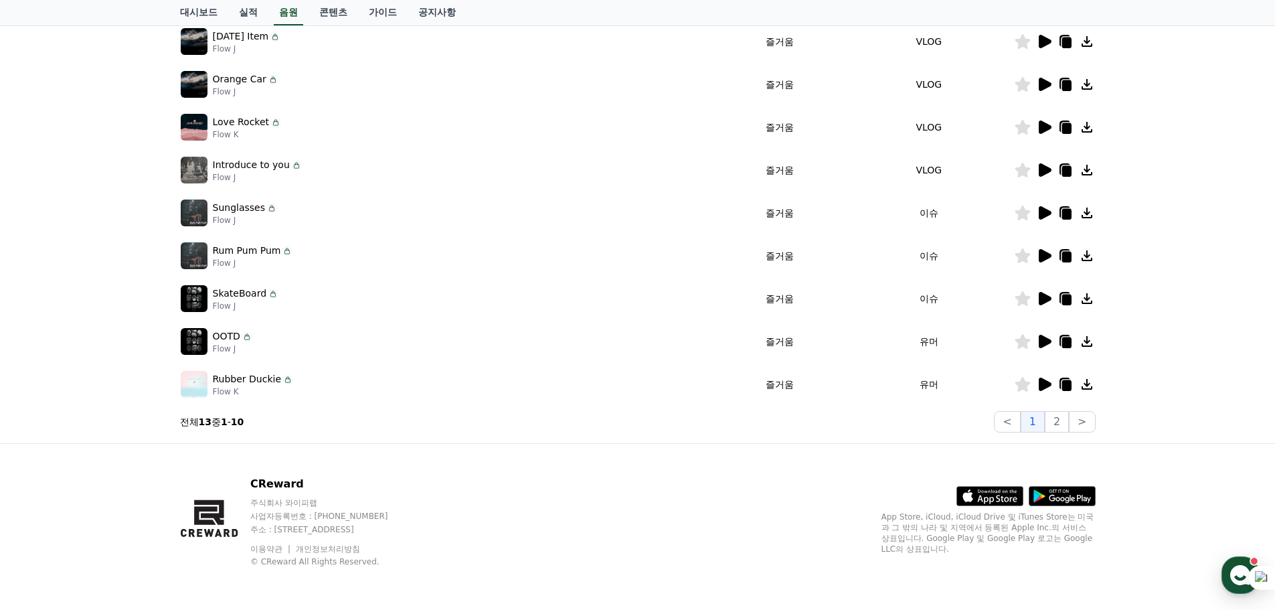
click at [1082, 336] on icon at bounding box center [1087, 341] width 11 height 11
